Goal: Information Seeking & Learning: Learn about a topic

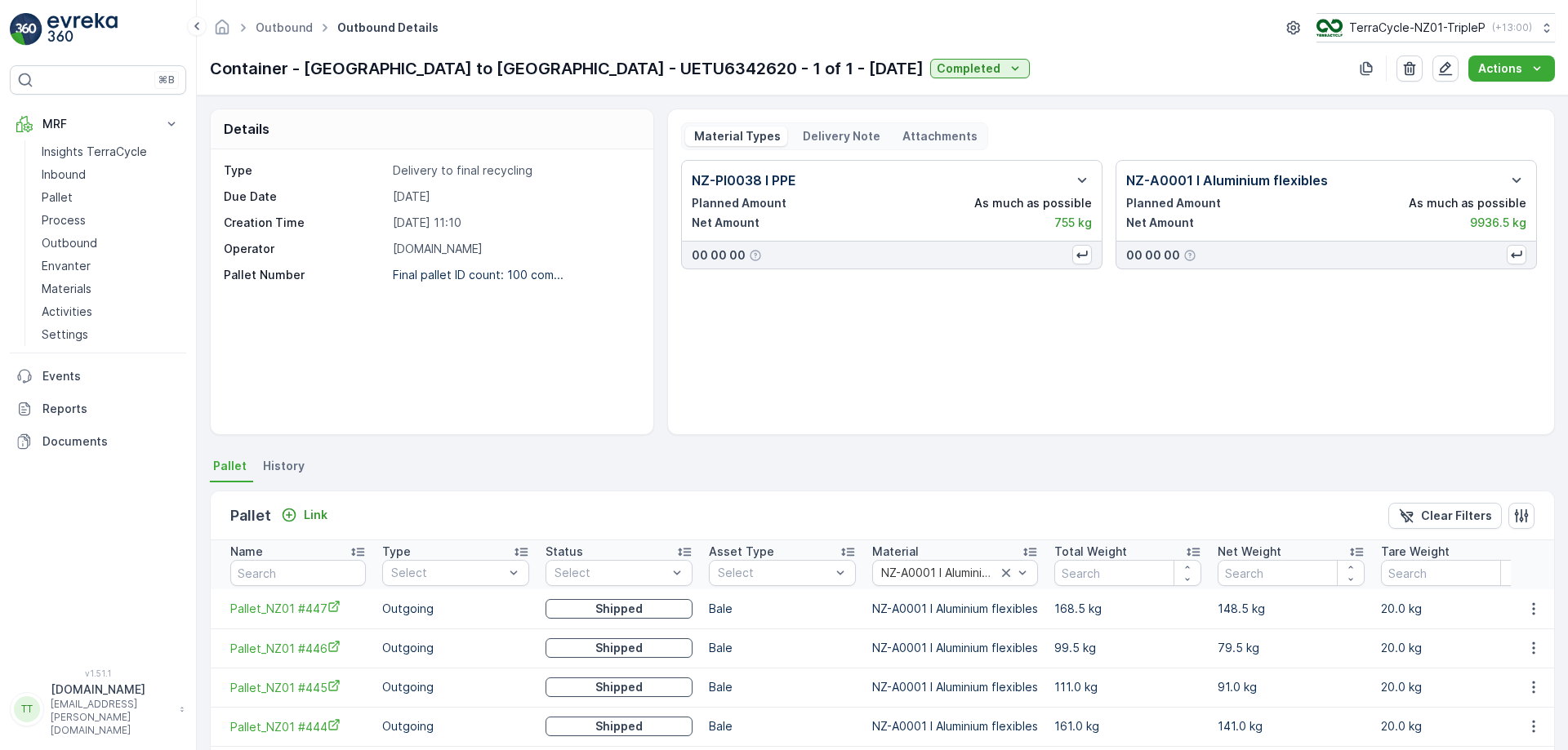
scroll to position [0, 33]
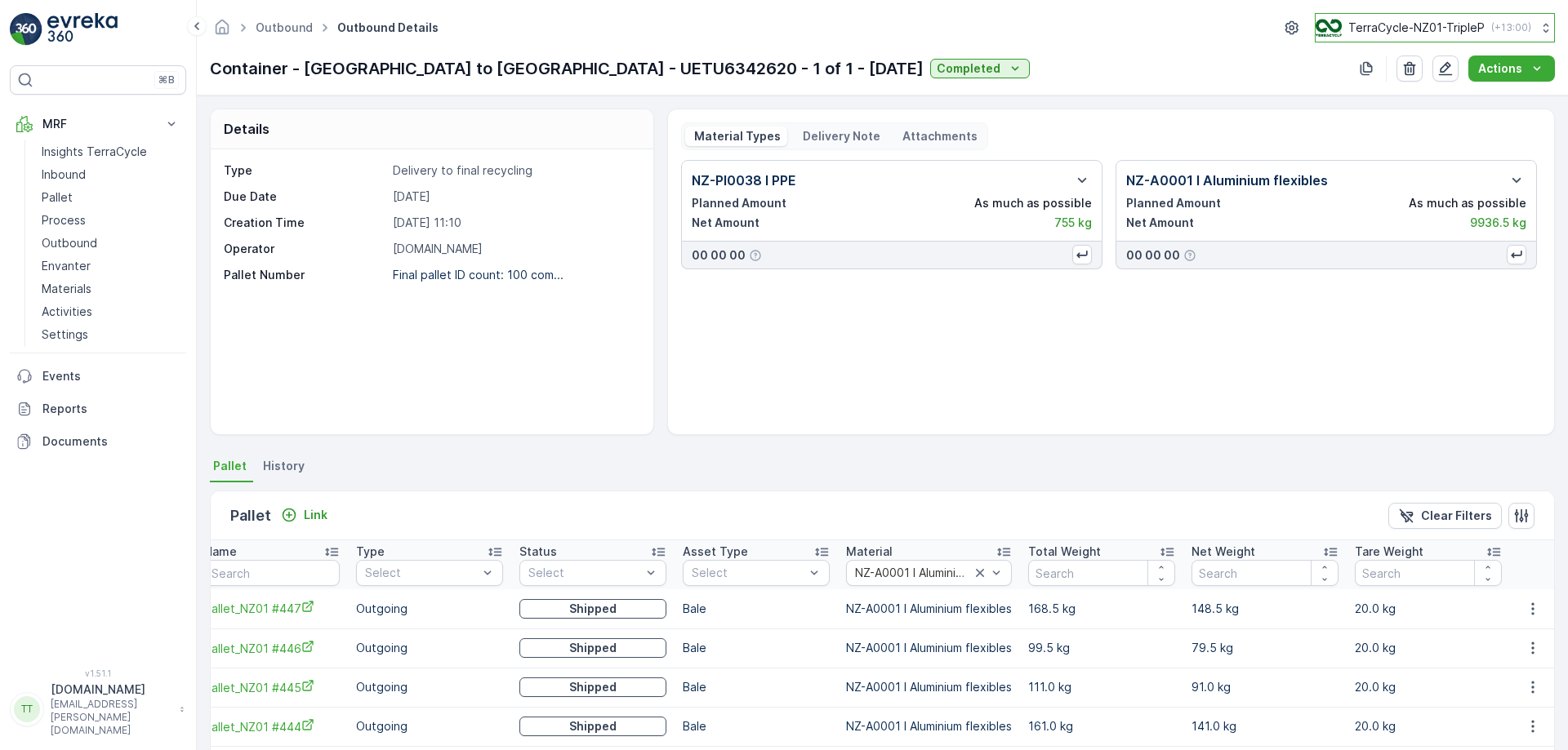
click at [1432, 28] on p "TerraCycle-NZ01-TripleP" at bounding box center [1416, 27] width 136 height 16
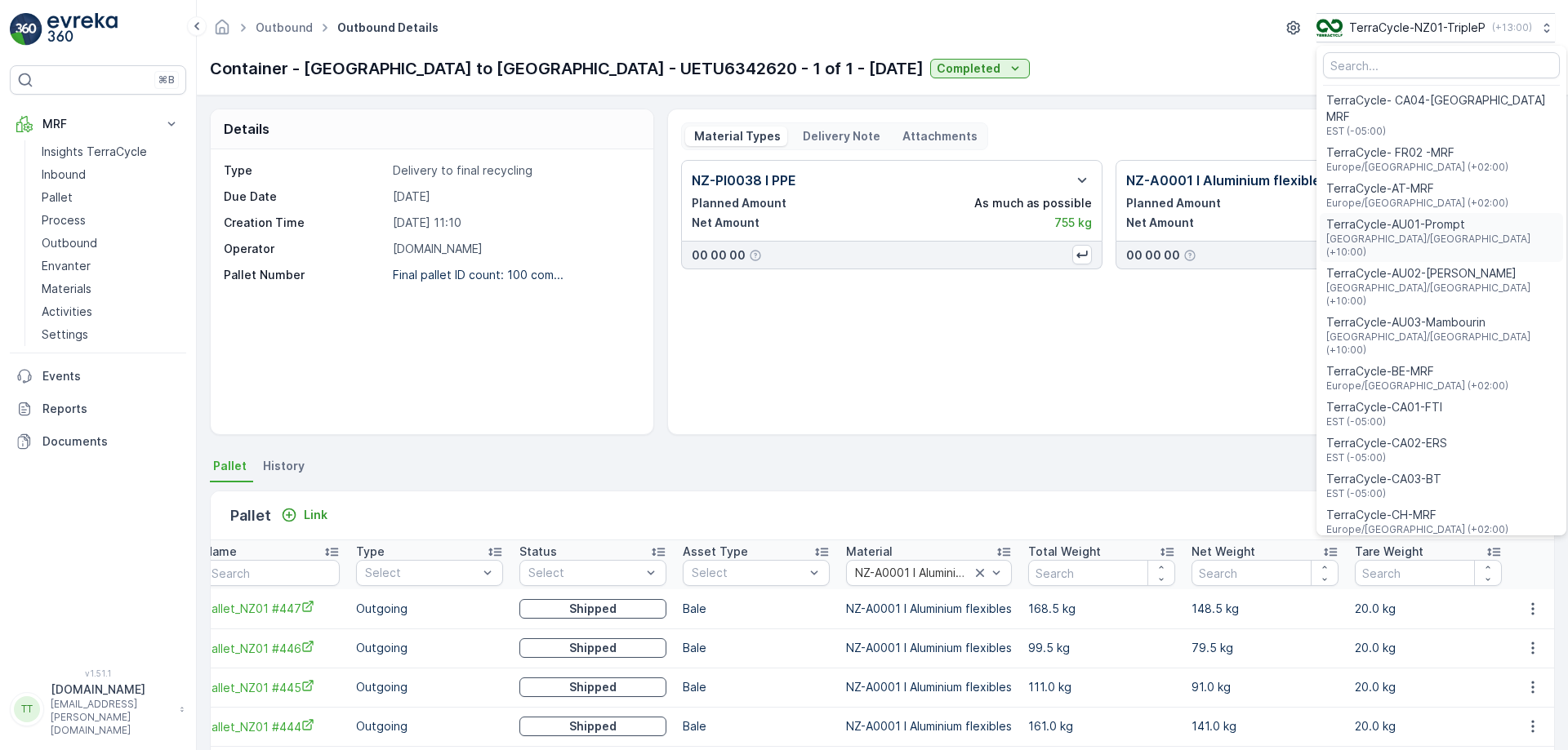
click at [1395, 216] on span "TerraCycle-AU01-Prompt" at bounding box center [1441, 224] width 230 height 16
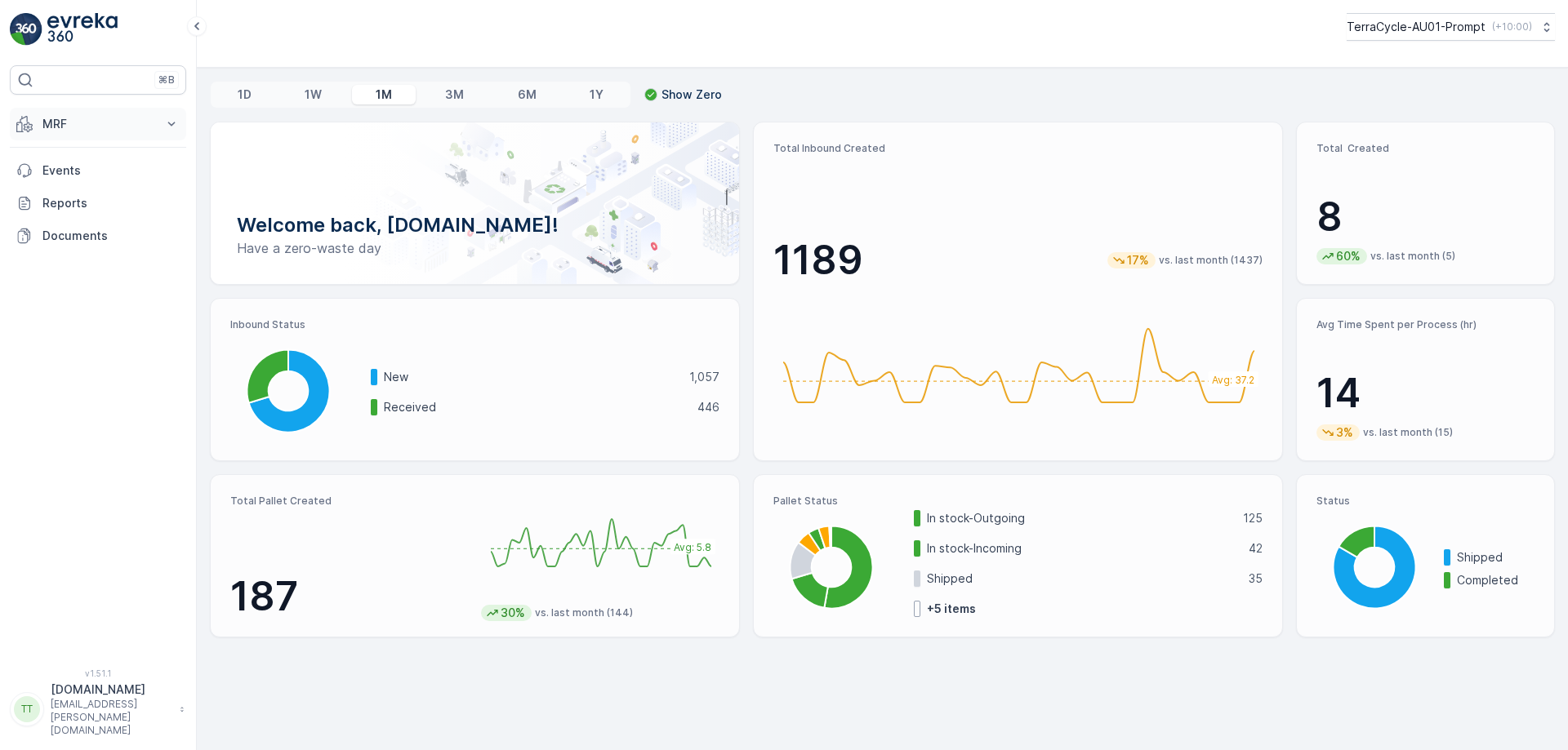
click at [106, 130] on p "MRF" at bounding box center [97, 124] width 111 height 16
click at [69, 212] on p "Process" at bounding box center [64, 220] width 44 height 16
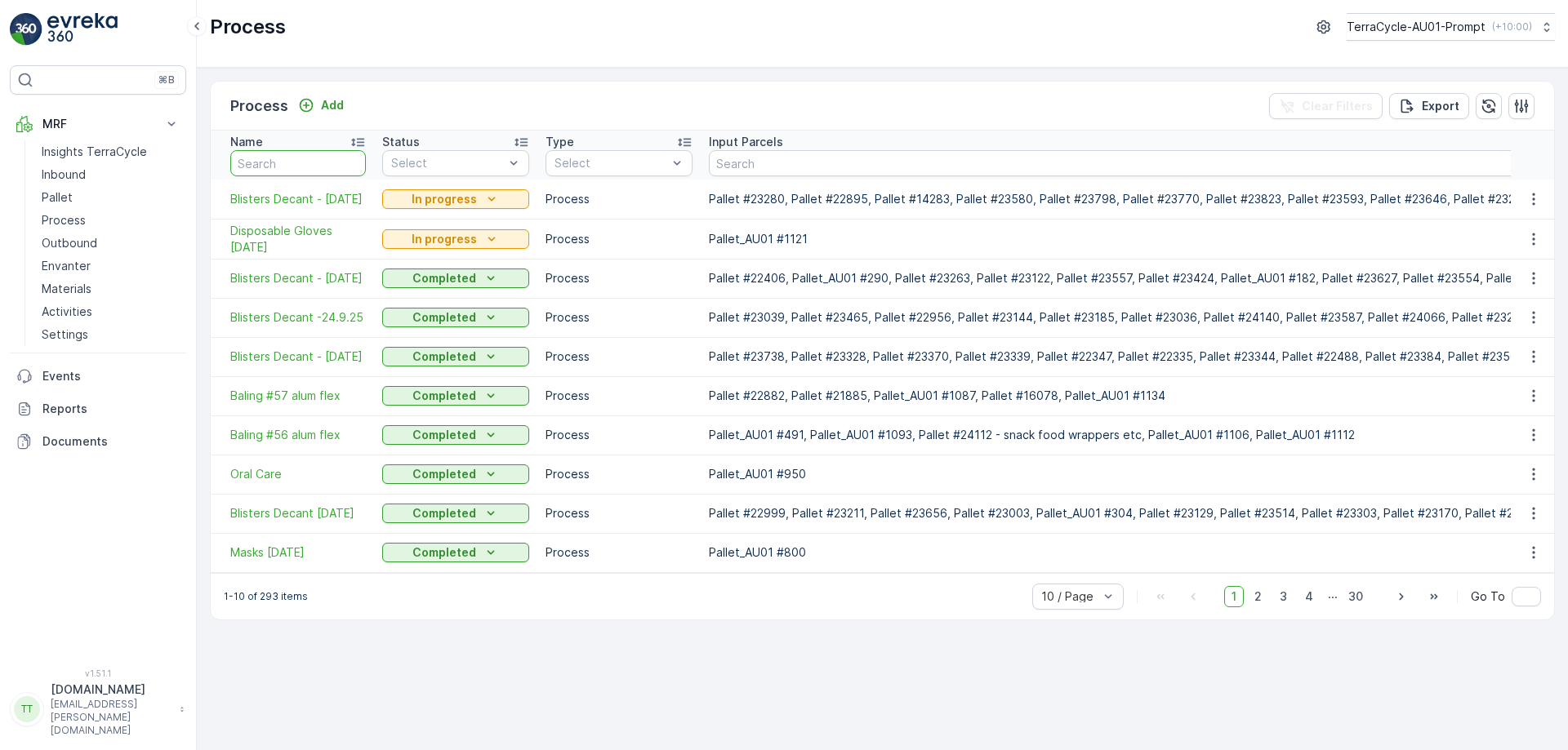
click at [270, 160] on input "text" at bounding box center [298, 163] width 136 height 26
type input "bali"
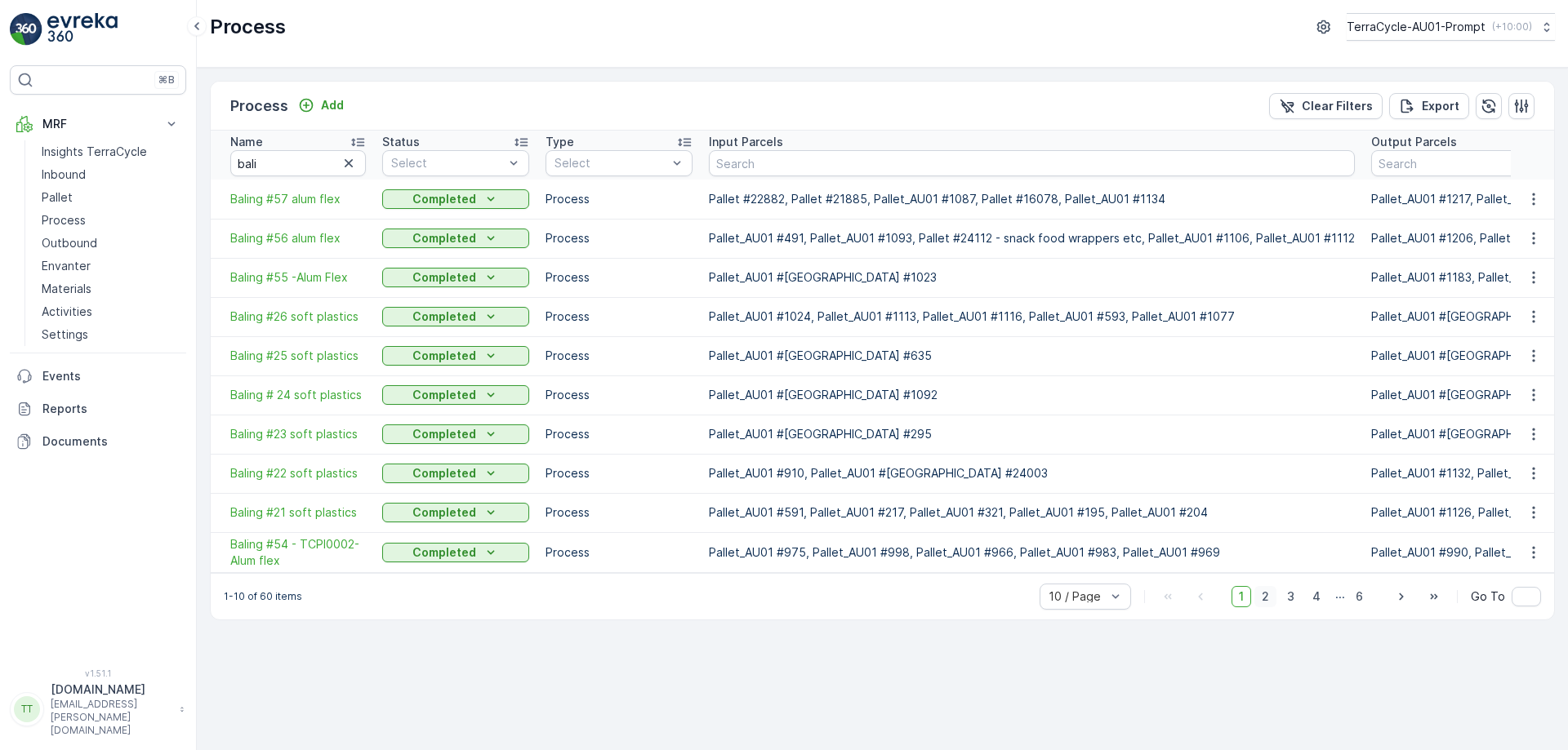
click at [1266, 598] on span "2" at bounding box center [1266, 596] width 22 height 21
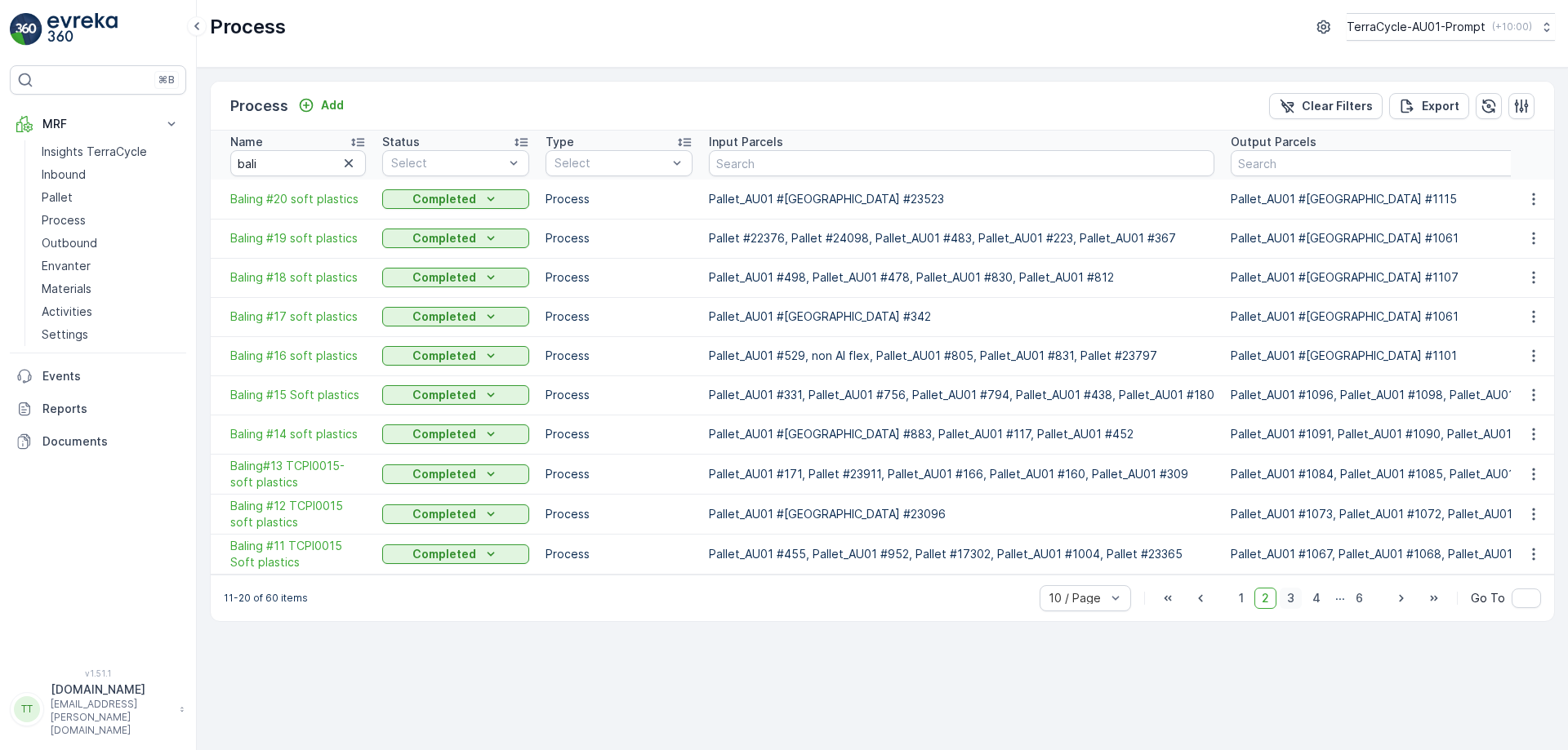
click at [1290, 606] on span "3" at bounding box center [1291, 598] width 22 height 21
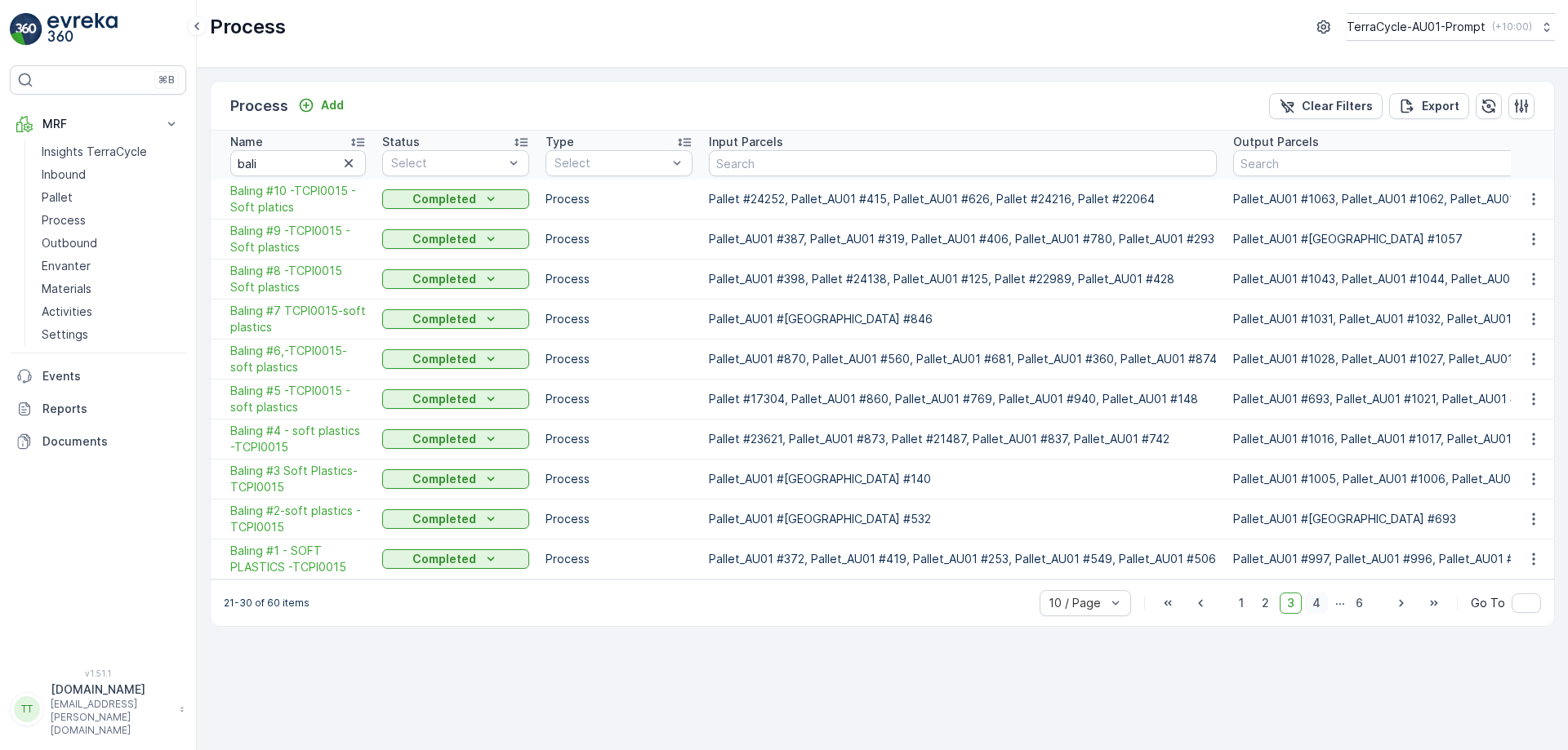
click at [1326, 614] on span "4" at bounding box center [1317, 603] width 23 height 21
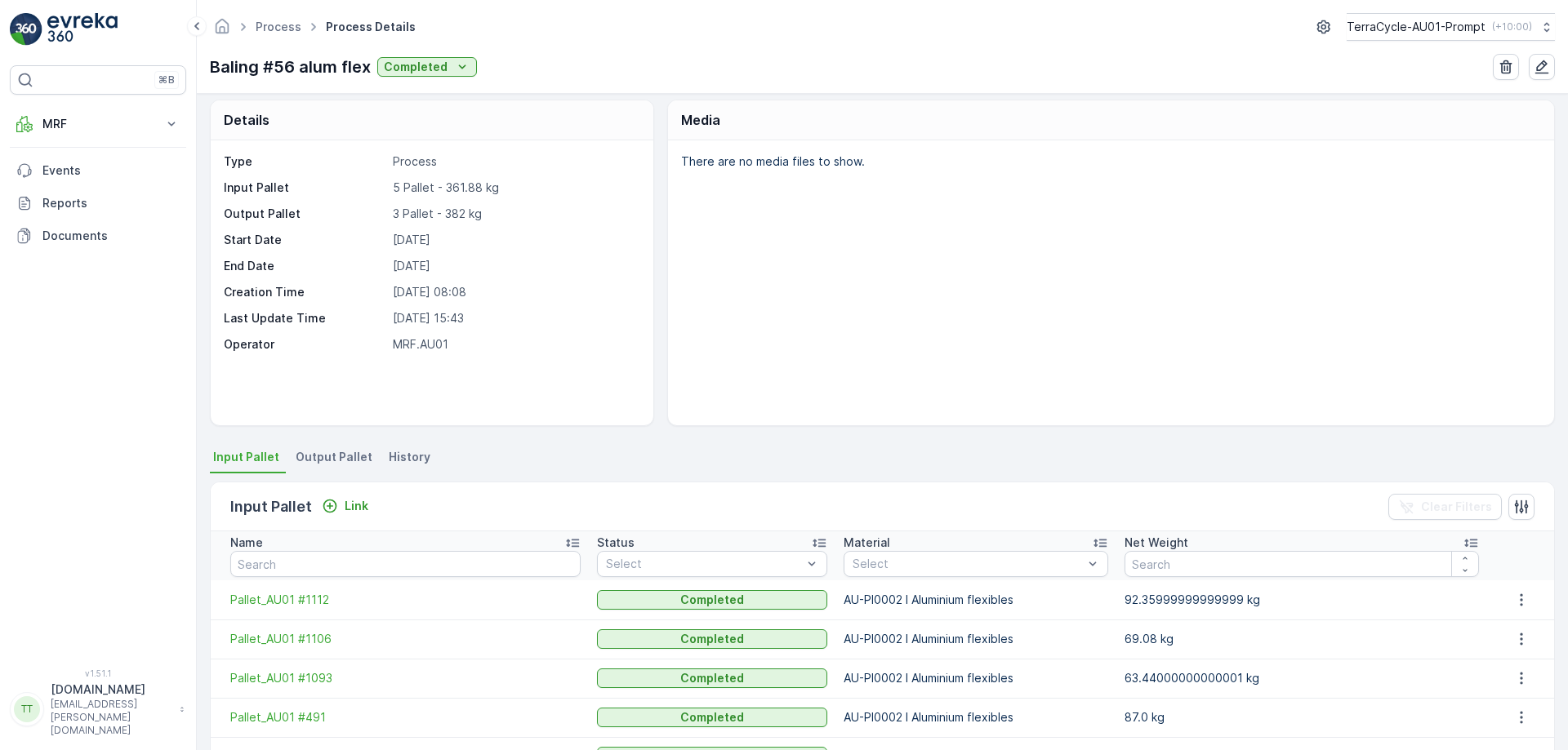
scroll to position [7, 0]
click at [347, 446] on li "Output Pallet" at bounding box center [336, 460] width 87 height 27
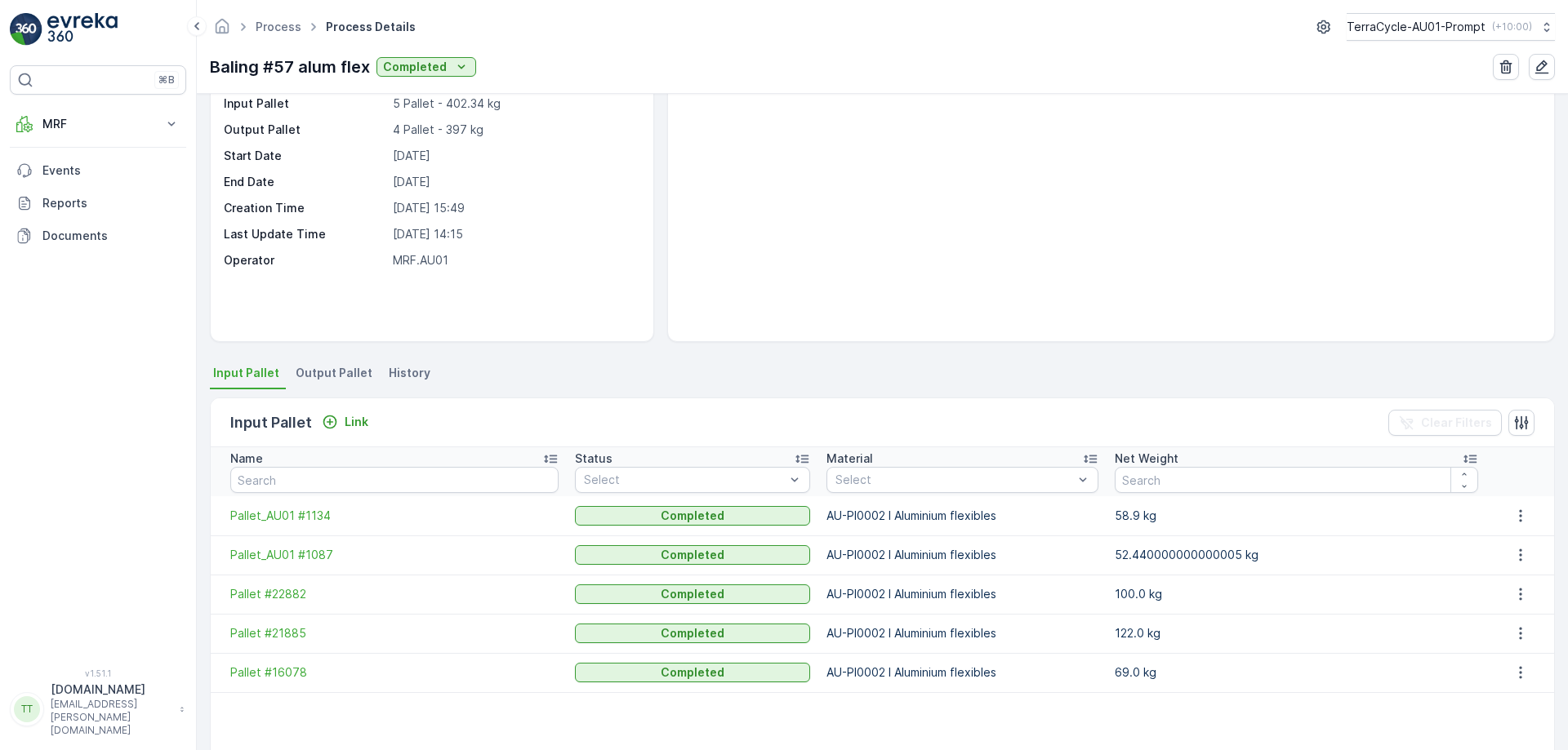
scroll to position [93, 0]
click at [348, 367] on span "Output Pallet" at bounding box center [333, 371] width 76 height 16
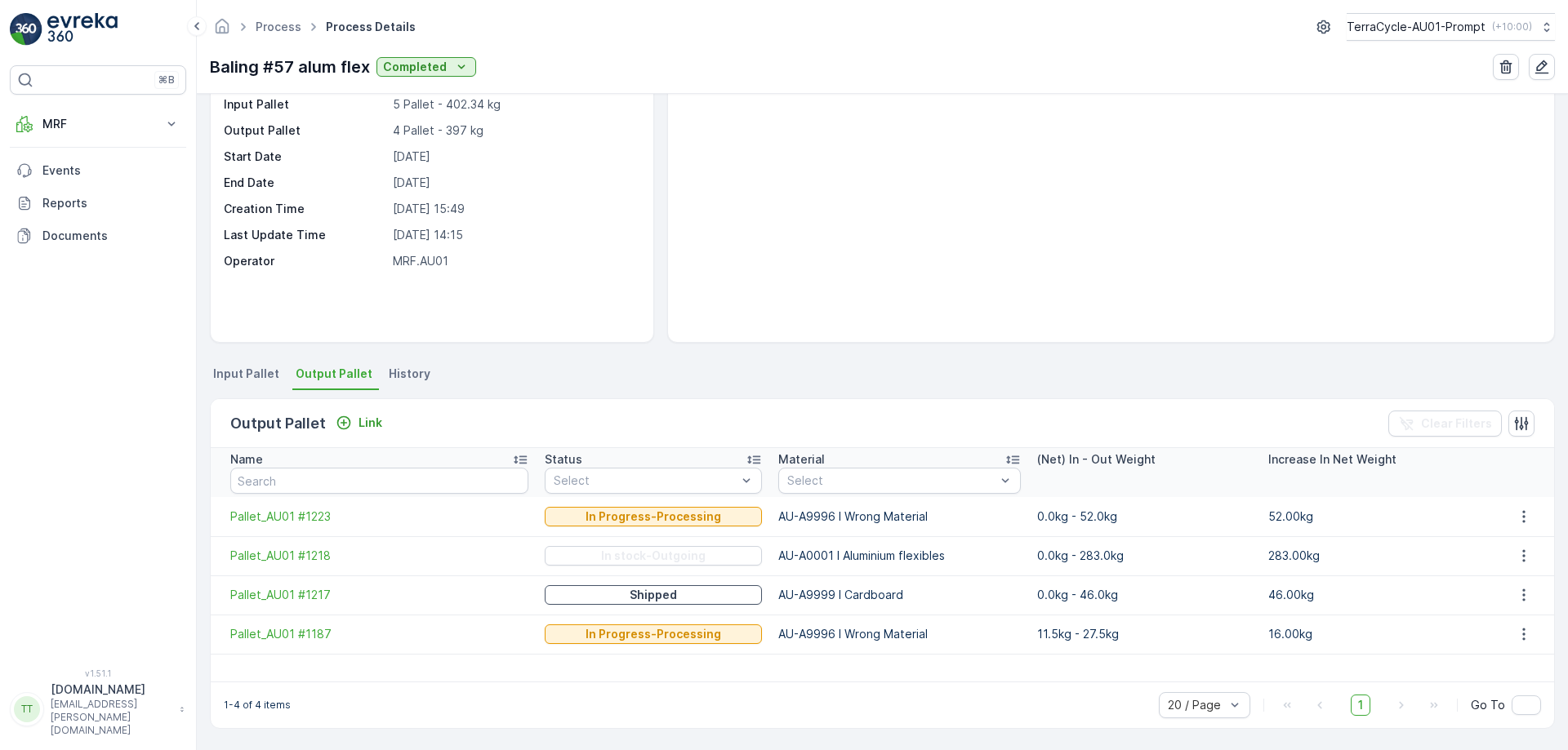
scroll to position [91, 0]
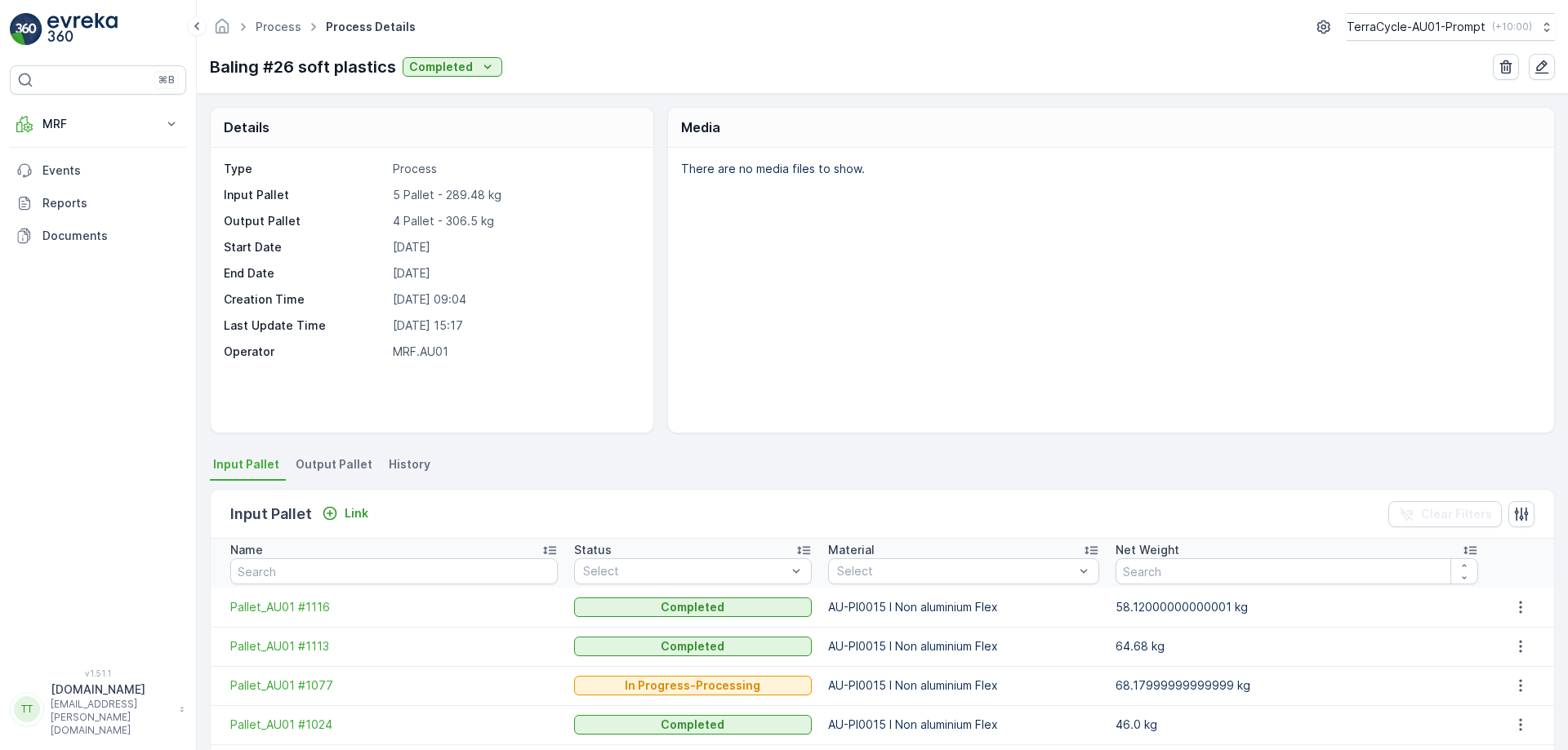
click at [306, 461] on span "Output Pallet" at bounding box center [333, 464] width 76 height 16
click at [341, 470] on span "Output Pallet" at bounding box center [333, 464] width 76 height 16
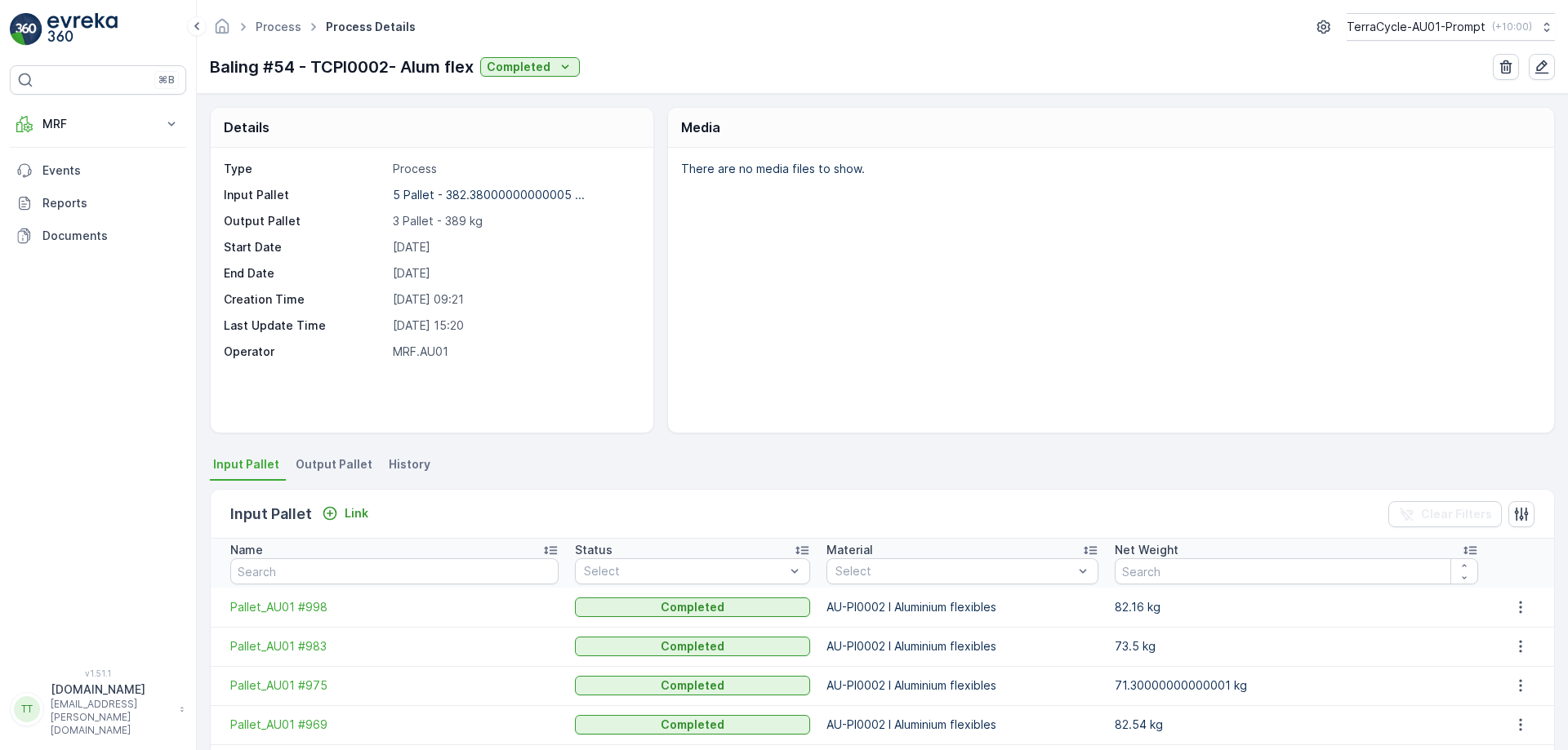
click at [342, 464] on span "Output Pallet" at bounding box center [333, 464] width 76 height 16
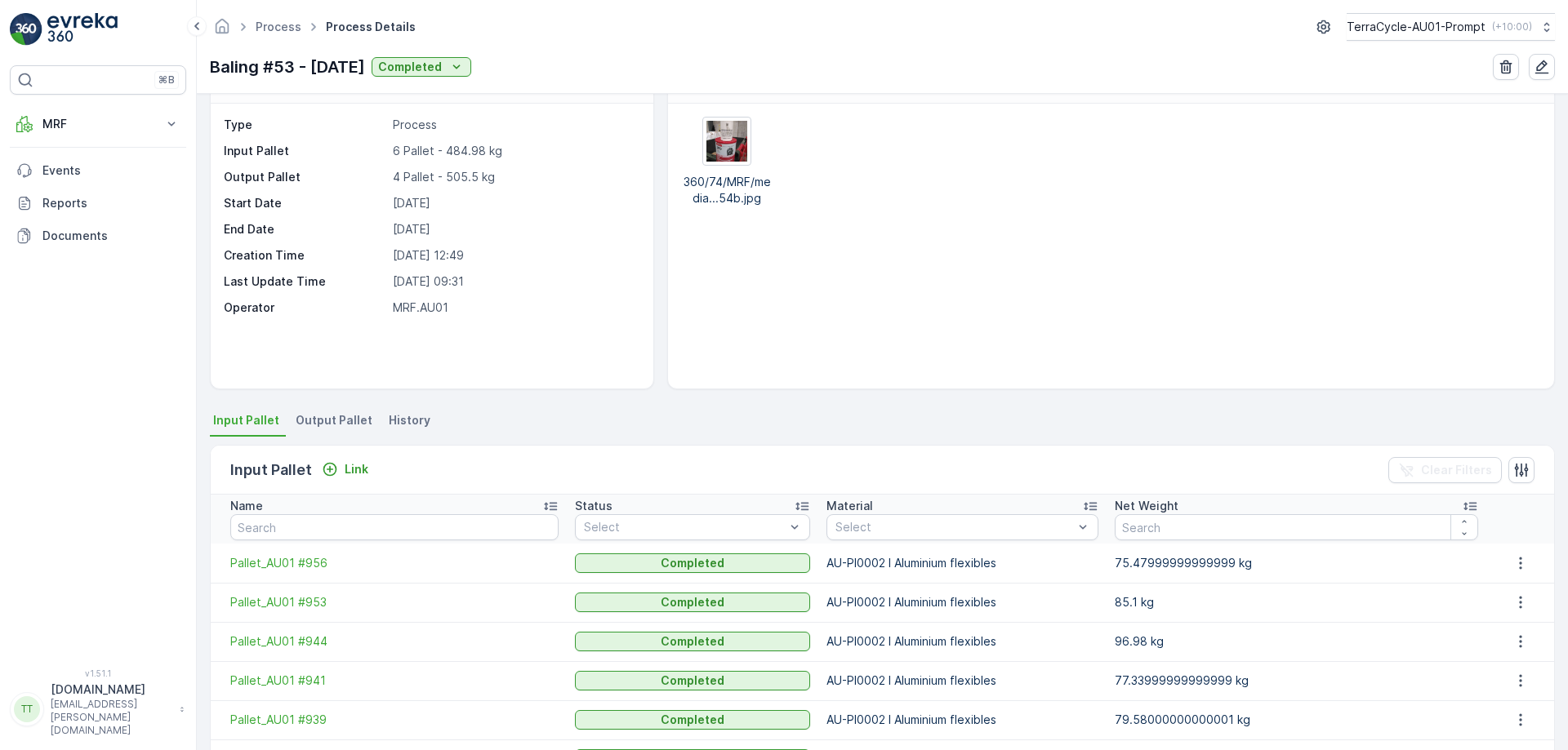
scroll to position [39, 0]
